Goal: Navigation & Orientation: Find specific page/section

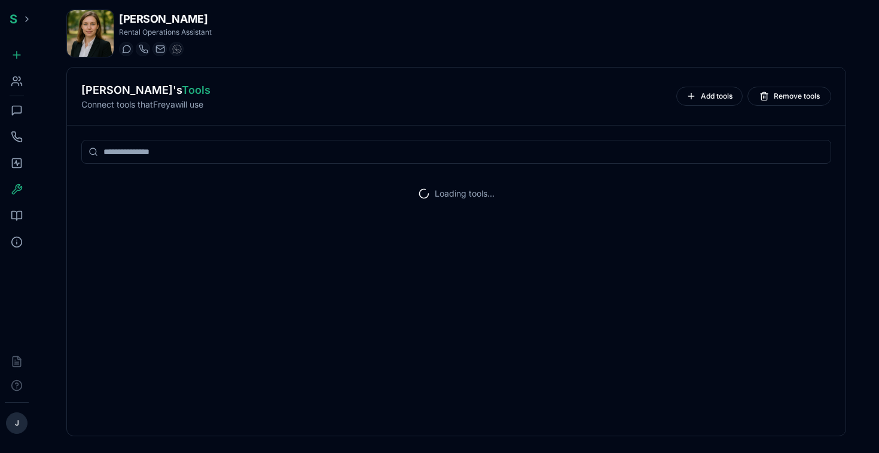
click at [16, 166] on icon at bounding box center [17, 163] width 12 height 12
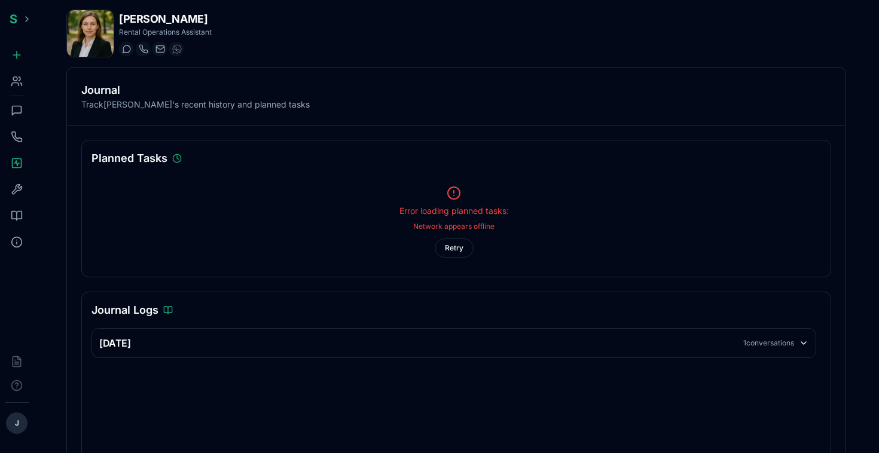
click at [18, 83] on icon at bounding box center [15, 84] width 7 height 3
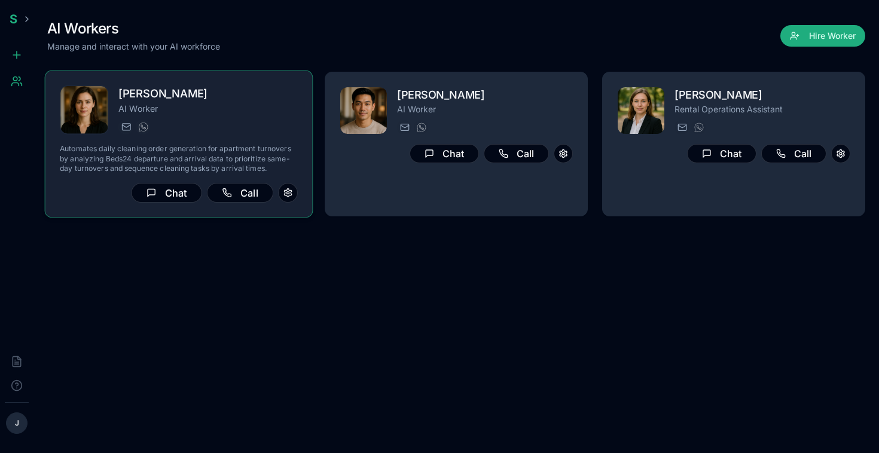
click at [193, 115] on div "[PERSON_NAME] AI Worker [PERSON_NAME][EMAIL_ADDRESS][PERSON_NAME] [PHONE_NUMBER]" at bounding box center [207, 110] width 179 height 49
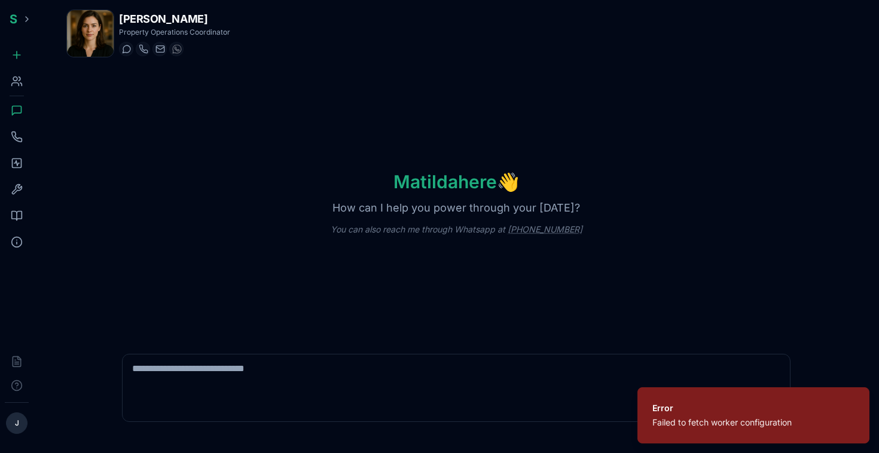
click at [15, 161] on icon at bounding box center [17, 163] width 12 height 12
